Goal: Transaction & Acquisition: Book appointment/travel/reservation

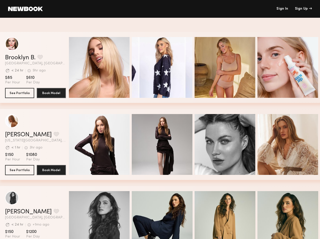
click at [303, 9] on div "Sign Up" at bounding box center [303, 9] width 17 height 4
click at [41, 58] on button "grid" at bounding box center [40, 57] width 5 height 5
click at [101, 67] on span "Quick Preview" at bounding box center [104, 68] width 30 height 5
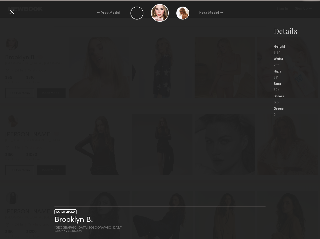
click at [164, 67] on span "Quick Preview" at bounding box center [167, 68] width 30 height 5
click at [227, 67] on nb-gallery-light at bounding box center [160, 116] width 211 height 181
click at [290, 67] on div "Details Height 5'8" Waist 23" Hips 33" Bust 32c Shoes 8.5 Dress 0" at bounding box center [297, 71] width 46 height 91
click at [42, 135] on div "EXPERIENCED Brooklyn B. [GEOGRAPHIC_DATA], [GEOGRAPHIC_DATA] $85/hr • $610/day …" at bounding box center [160, 132] width 320 height 213
click at [101, 144] on nb-gallery-light at bounding box center [160, 116] width 211 height 181
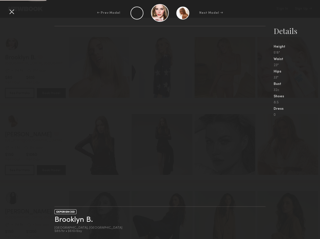
click at [164, 144] on nb-gallery-light at bounding box center [160, 116] width 211 height 181
click at [227, 144] on nb-gallery-light at bounding box center [160, 116] width 211 height 181
